Goal: Transaction & Acquisition: Purchase product/service

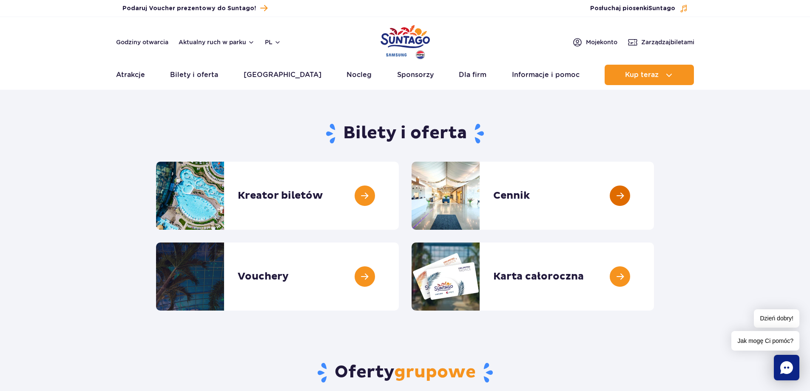
click at [654, 198] on link at bounding box center [654, 196] width 0 height 68
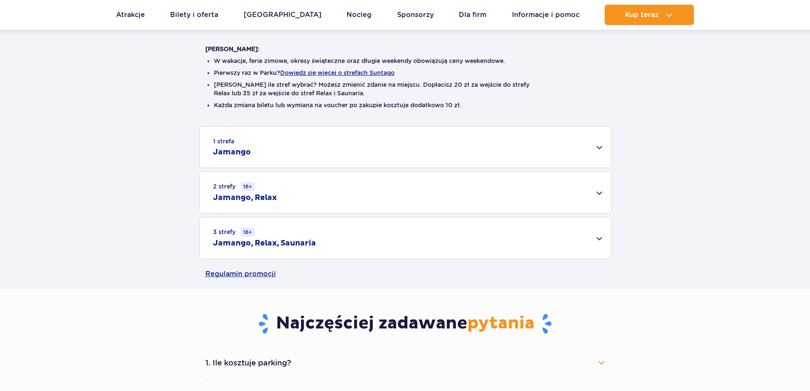
scroll to position [213, 0]
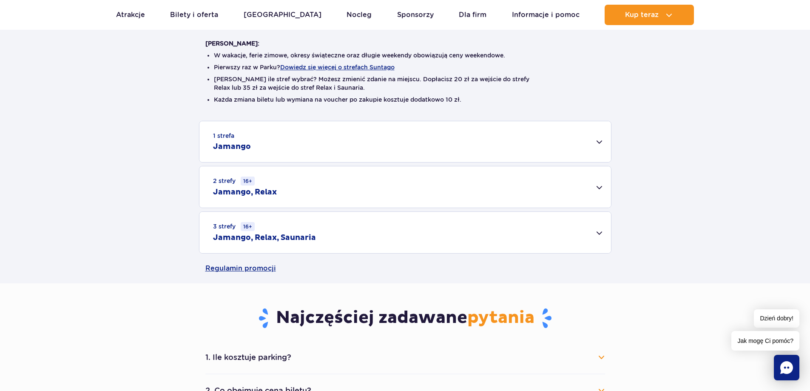
click at [594, 232] on div "3 strefy 16+ Jamango, Relax, Saunaria" at bounding box center [405, 232] width 412 height 41
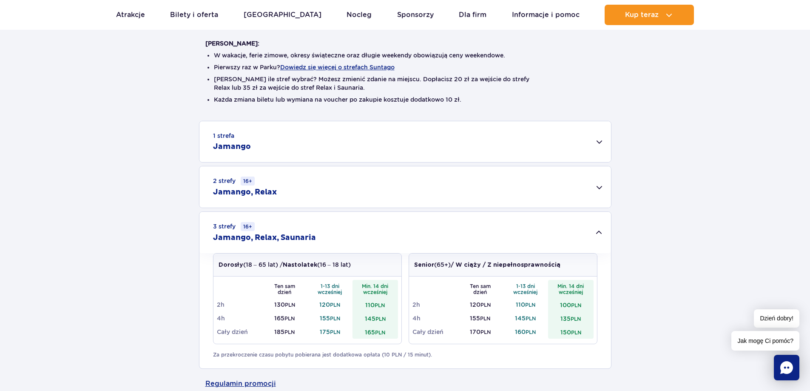
click at [598, 236] on div "3 strefy 16+ Jamango, Relax, Saunaria" at bounding box center [405, 232] width 412 height 41
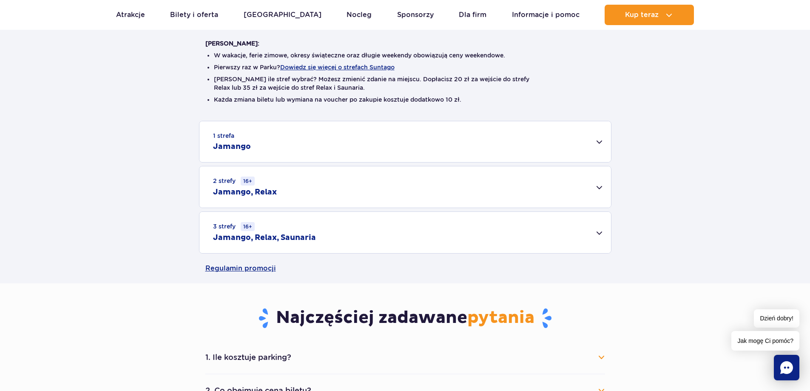
click at [609, 149] on div "1 strefa Jamango" at bounding box center [405, 141] width 412 height 41
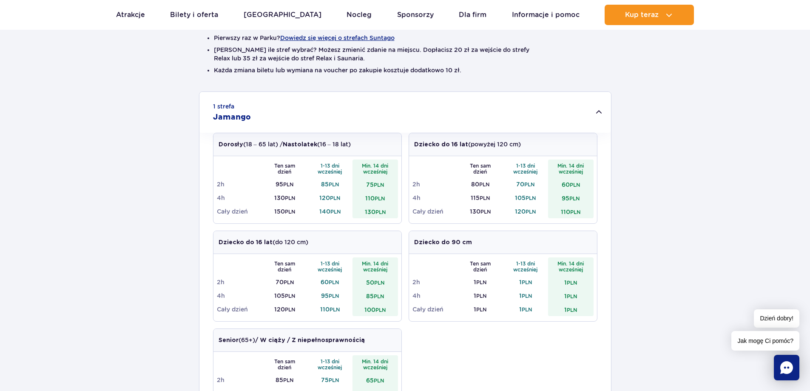
scroll to position [298, 0]
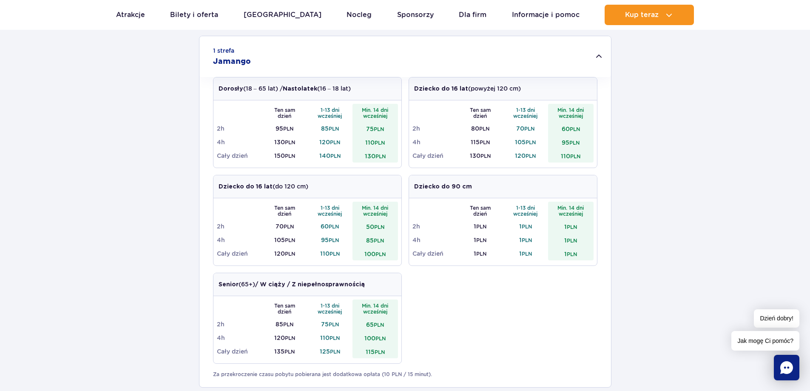
click at [590, 58] on div "1 strefa Jamango" at bounding box center [405, 56] width 412 height 41
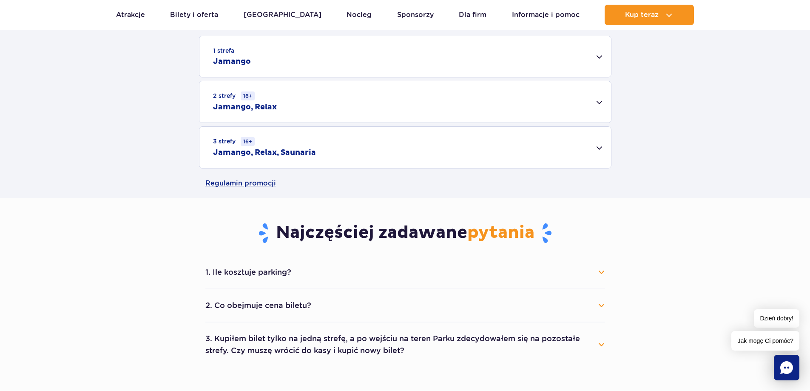
click at [608, 136] on div "3 strefy 16+ Jamango, Relax, Saunaria" at bounding box center [405, 147] width 412 height 41
